Goal: Information Seeking & Learning: Learn about a topic

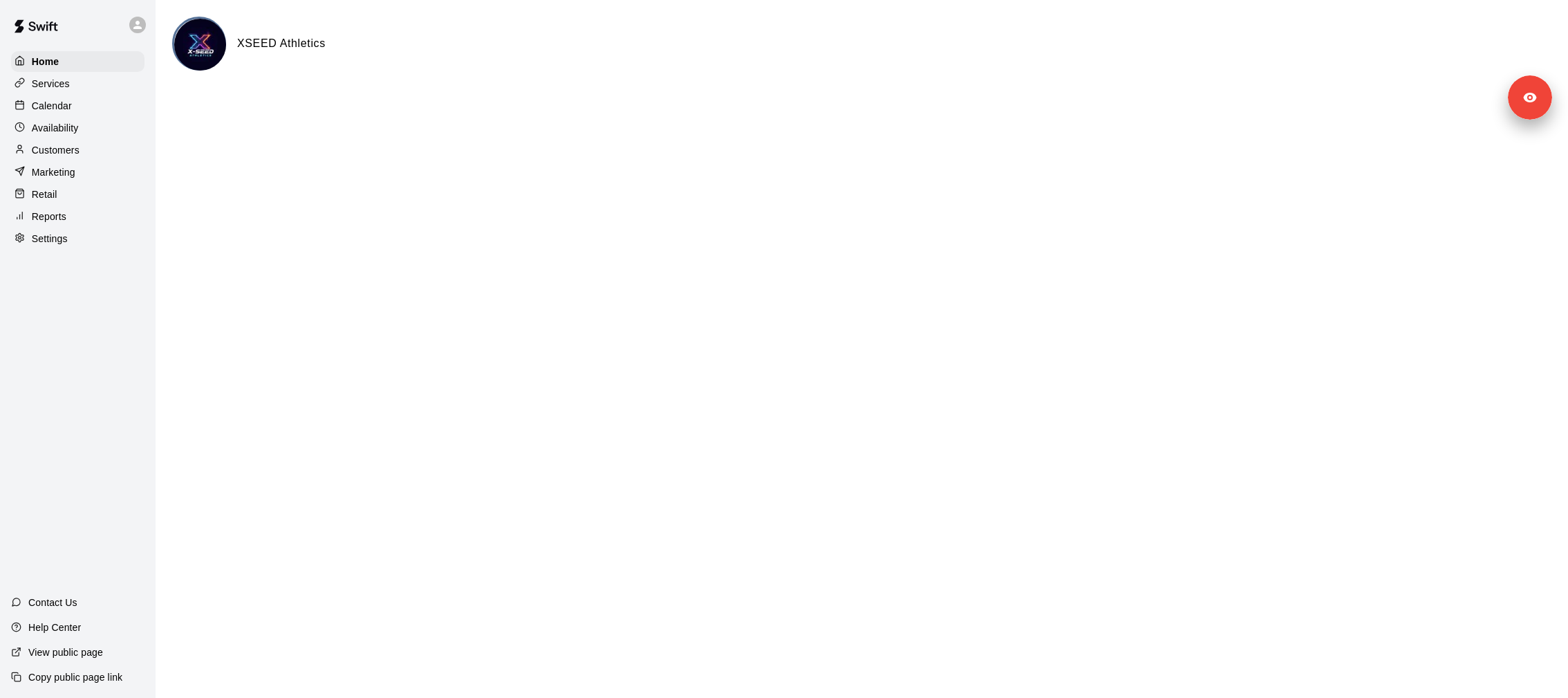
click at [75, 85] on div "Services" at bounding box center [78, 84] width 133 height 21
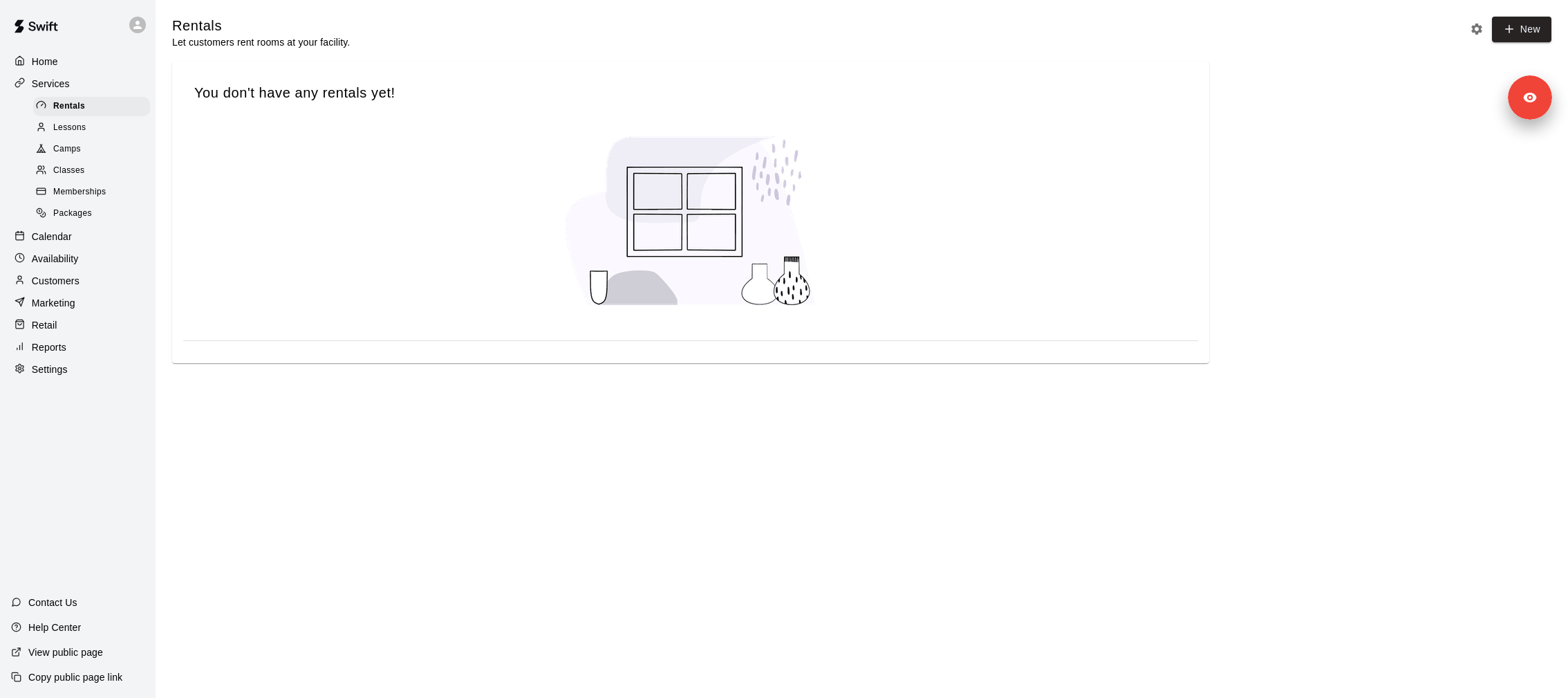
click at [106, 186] on span "Memberships" at bounding box center [79, 192] width 52 height 14
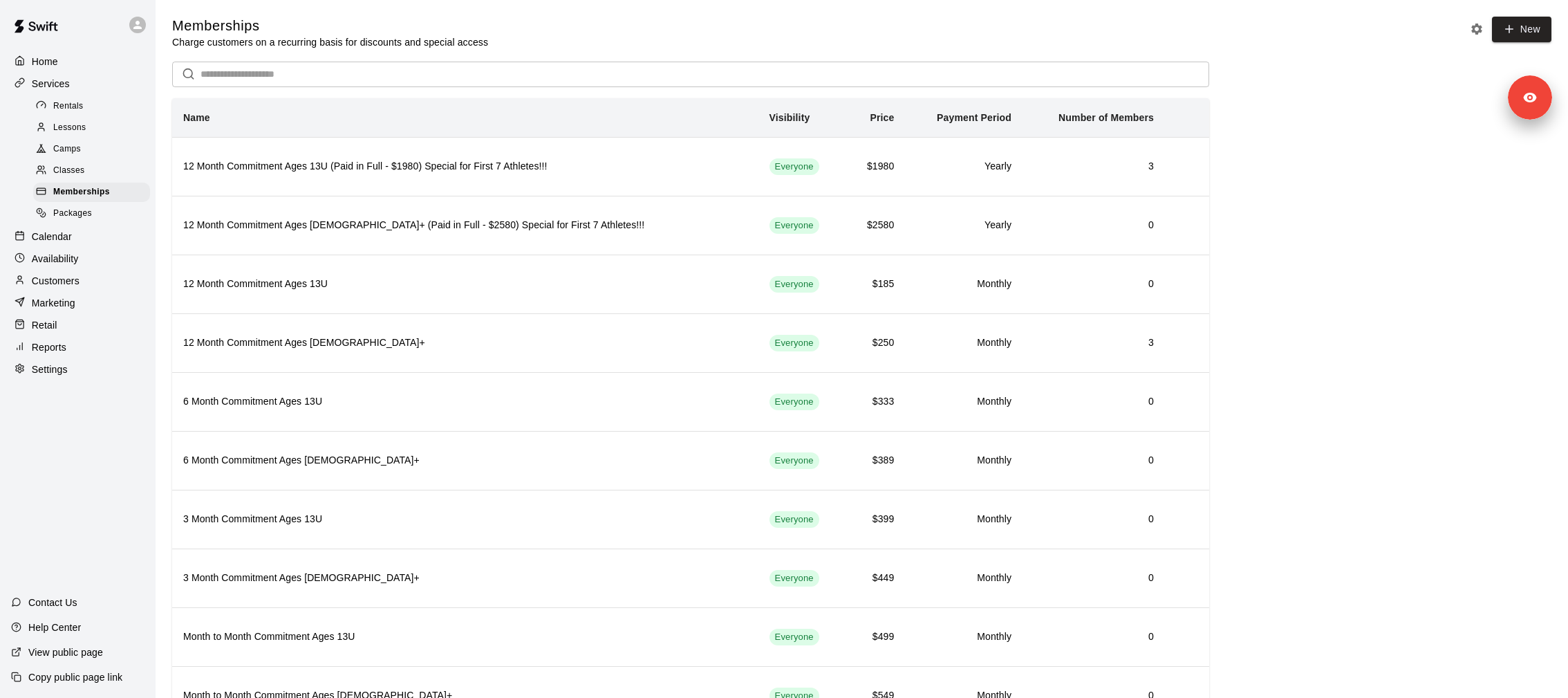
click at [93, 207] on div "Packages" at bounding box center [91, 213] width 117 height 19
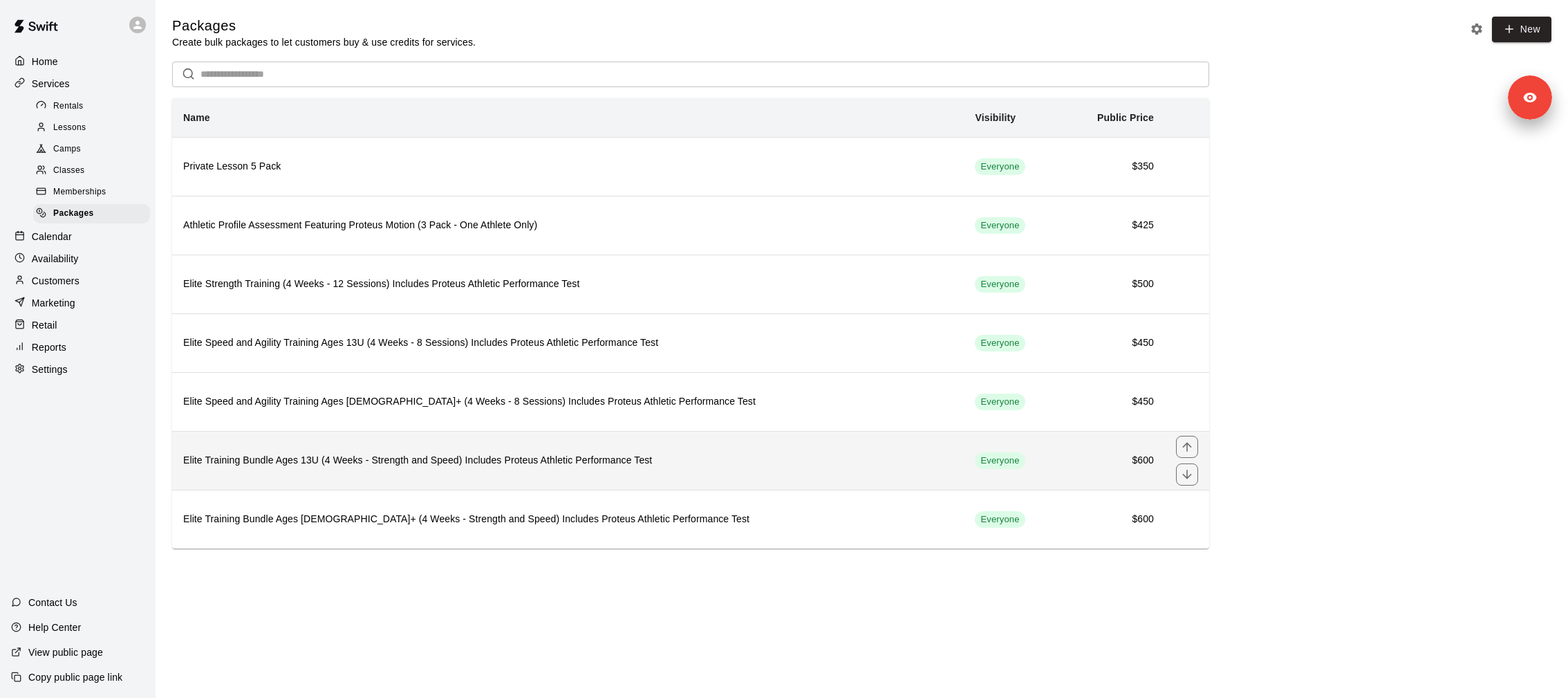
click at [374, 453] on h6 "Elite Training Bundle Ages 13U (4 Weeks - Strength and Speed) Includes Proteus …" at bounding box center [568, 460] width 769 height 15
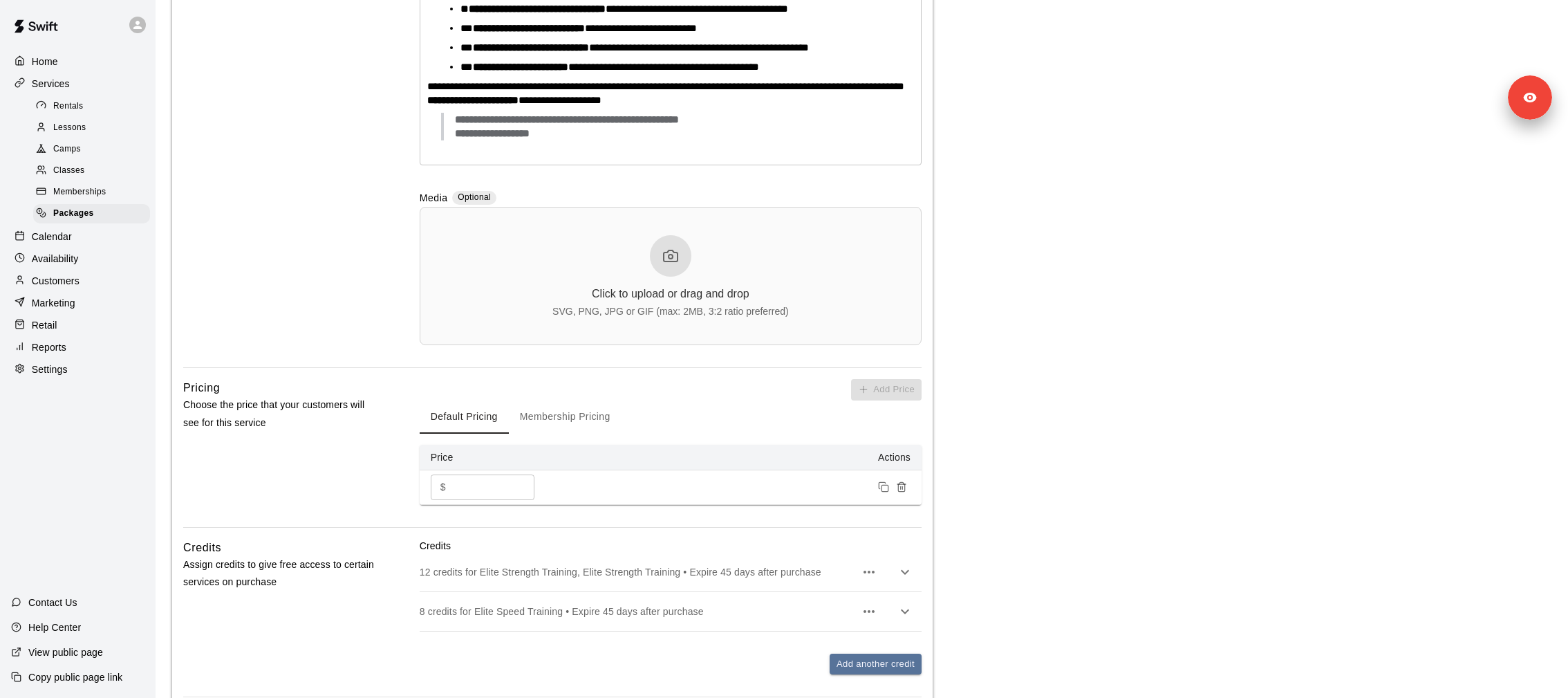
scroll to position [695, 0]
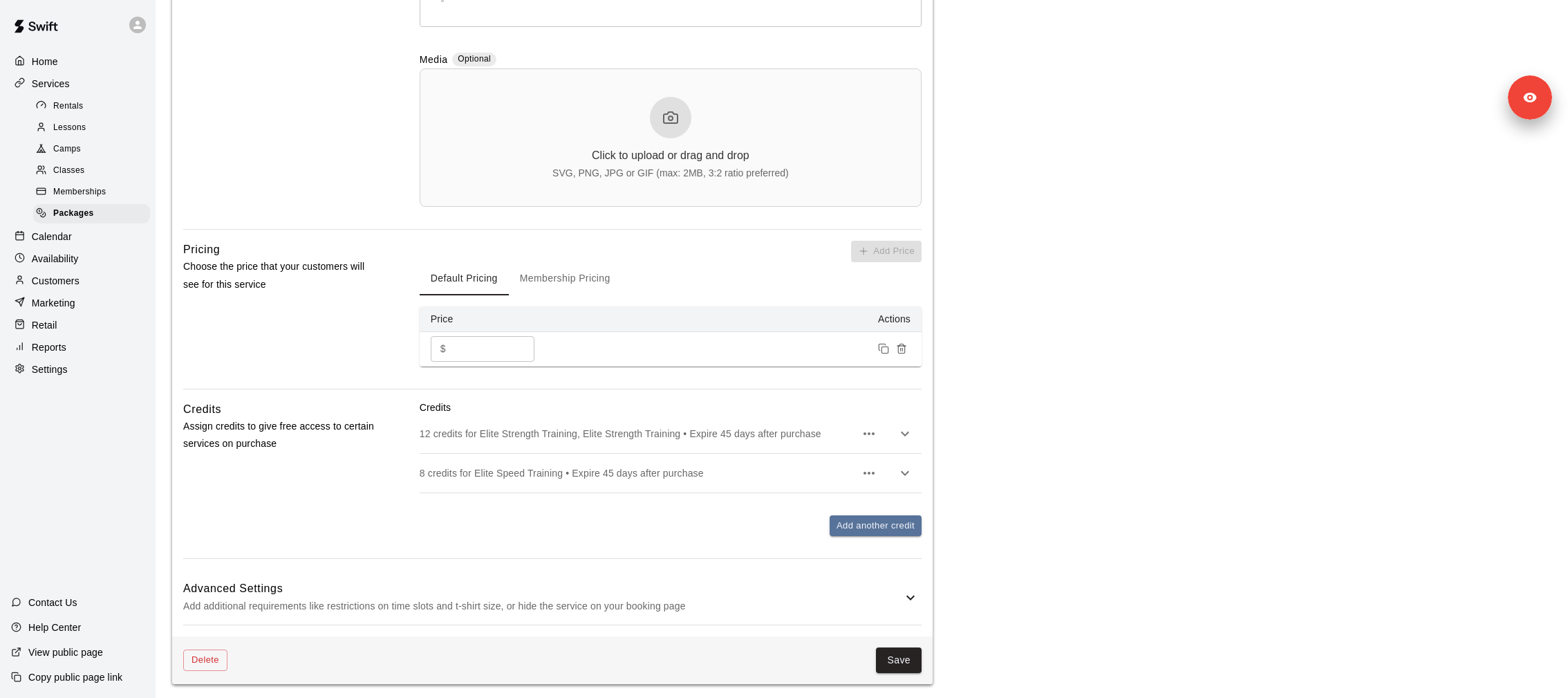
click at [767, 430] on p "12 credits for Elite Strength Training, Elite Strength Training • Expire 45 day…" at bounding box center [637, 434] width 436 height 14
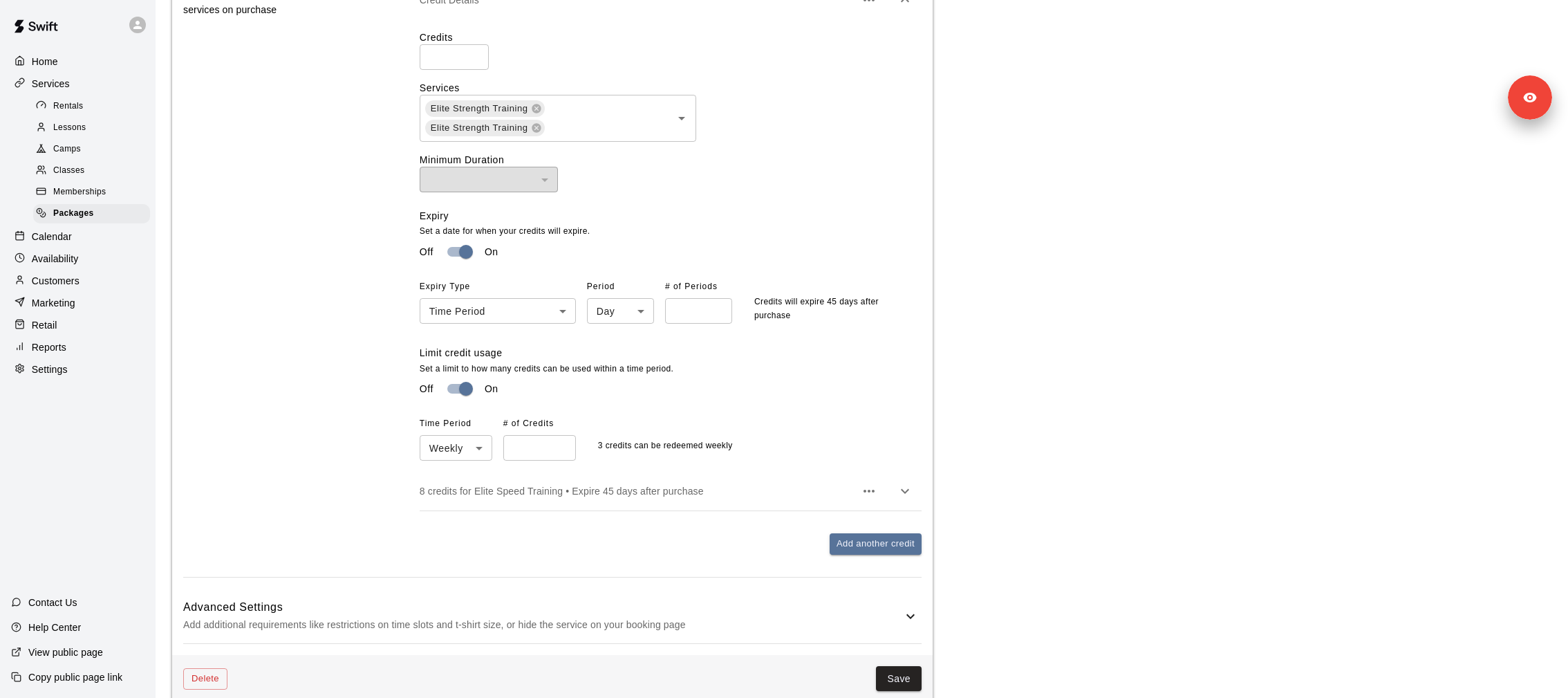
scroll to position [1149, 0]
